Goal: Communication & Community: Answer question/provide support

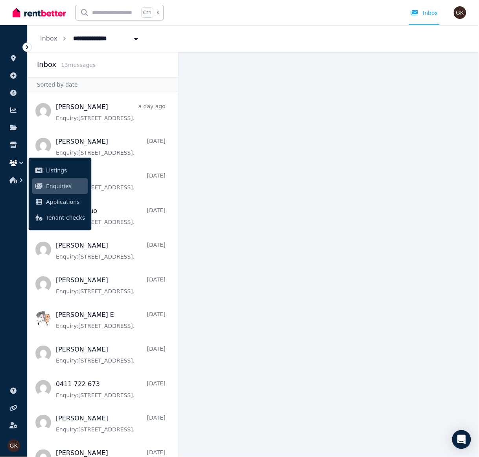
click at [276, 28] on div "**********" at bounding box center [254, 38] width 452 height 27
click at [10, 207] on ul "ORGANISE Properties Add property Payments Finance report Documents Marketplace …" at bounding box center [13, 245] width 27 height 424
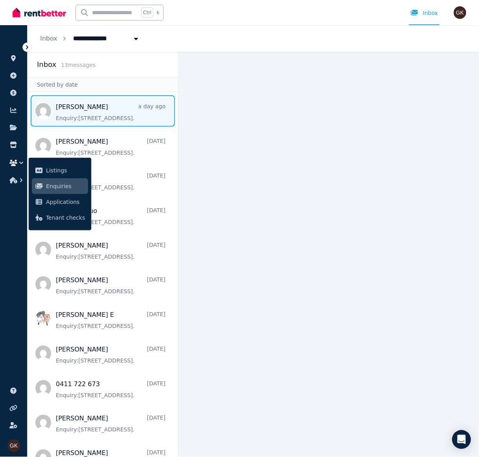
click at [84, 122] on span "Message list" at bounding box center [103, 110] width 151 height 31
